Goal: Task Accomplishment & Management: Manage account settings

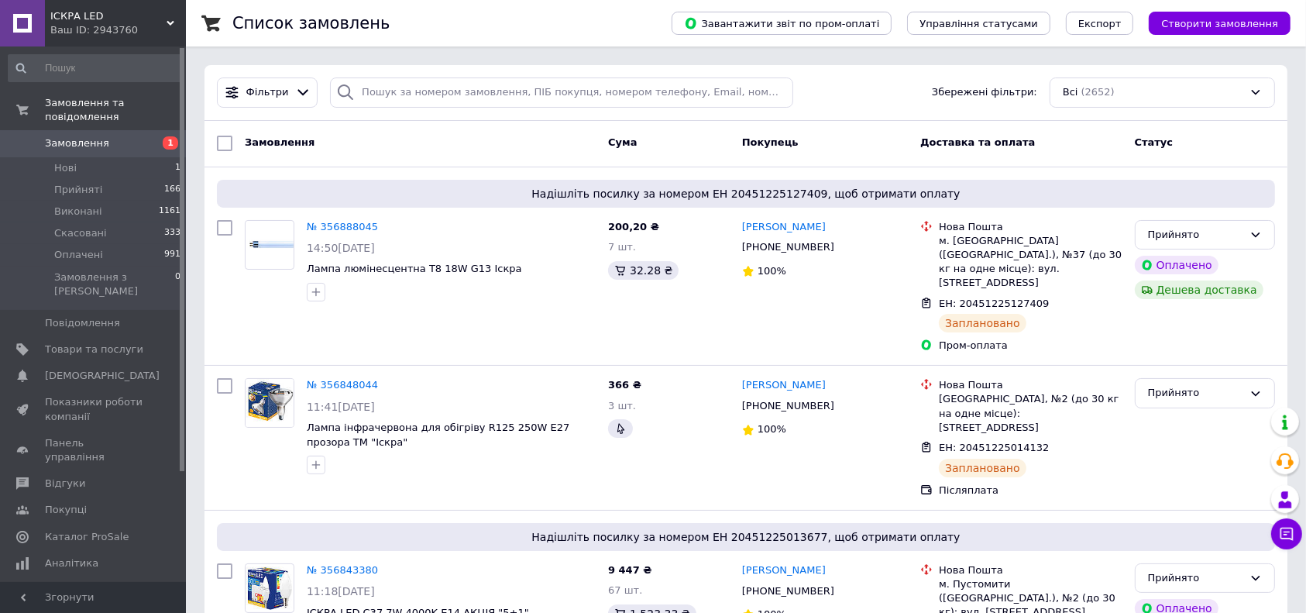
click at [866, 102] on div "Фільтри Збережені фільтри: Всі (2652)" at bounding box center [746, 92] width 1071 height 30
click at [842, 97] on div "Фільтри Збережені фільтри: Всі (2652)" at bounding box center [746, 92] width 1071 height 30
